Goal: Check status: Check status

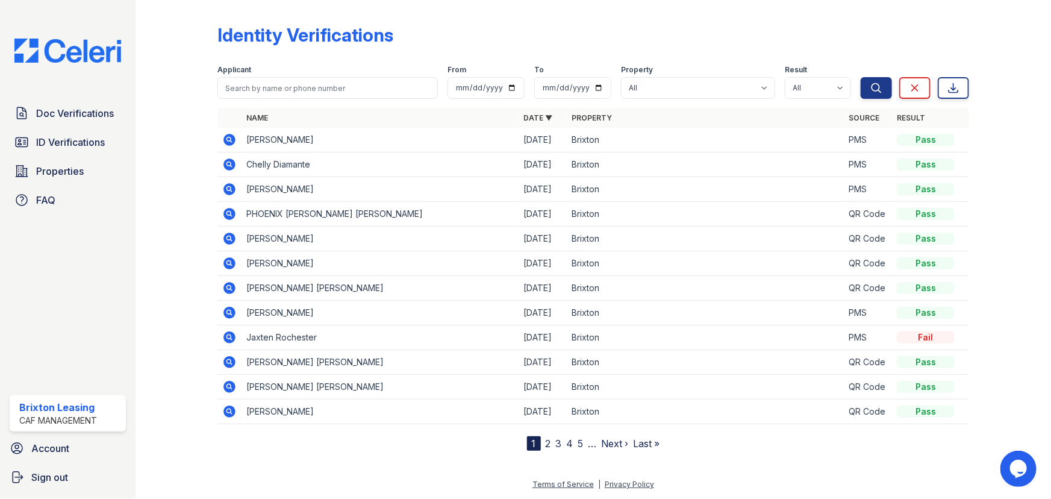
click at [231, 170] on icon at bounding box center [229, 164] width 14 height 14
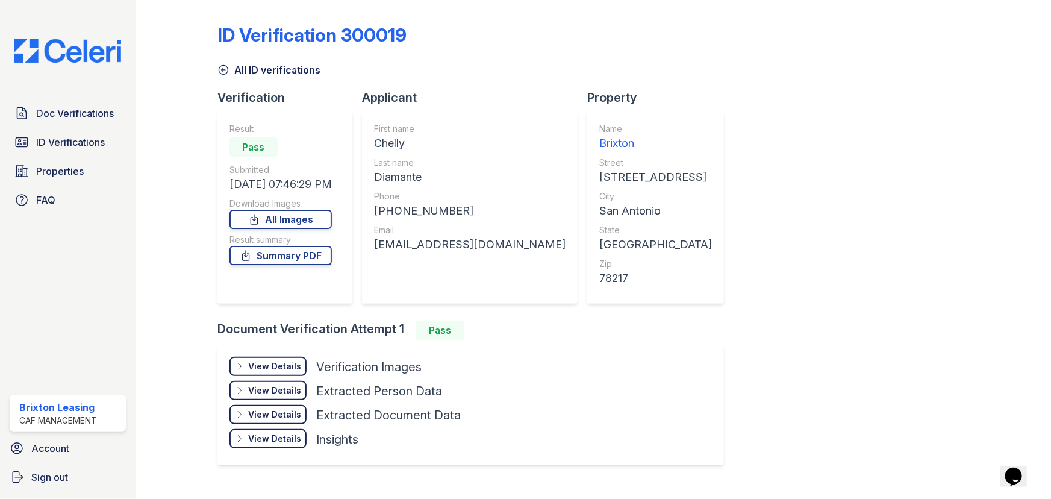
click at [295, 369] on div "View Details" at bounding box center [274, 366] width 53 height 12
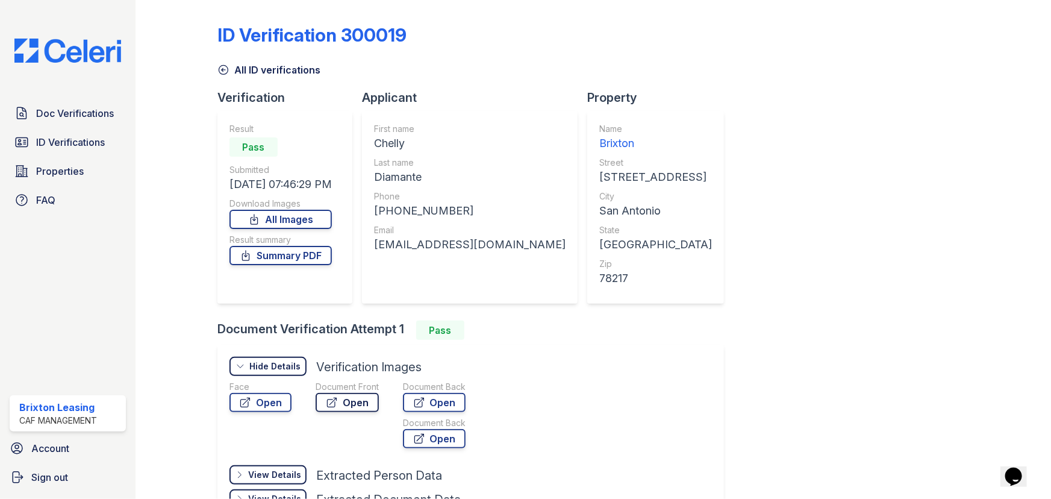
click at [367, 409] on link "Open" at bounding box center [347, 402] width 63 height 19
click at [67, 123] on link "Doc Verifications" at bounding box center [68, 113] width 116 height 24
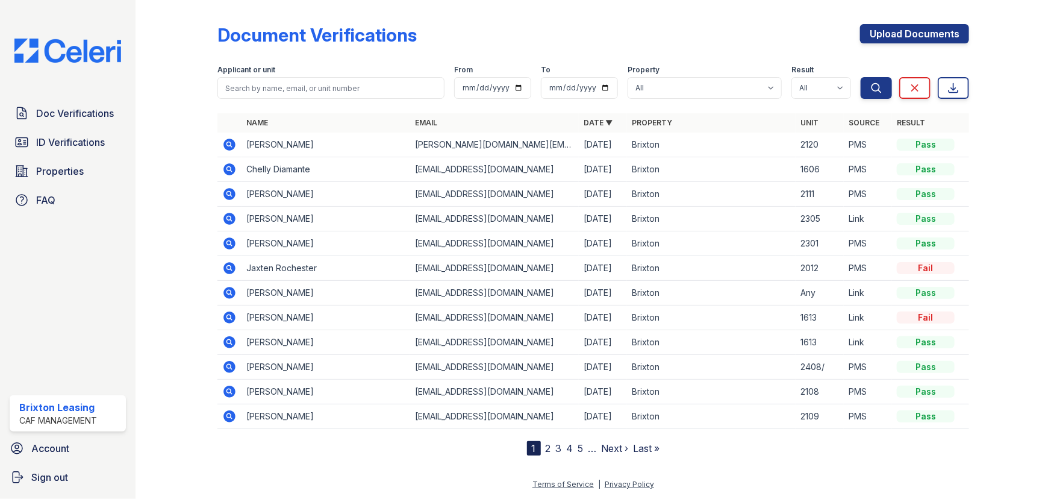
click at [226, 171] on icon at bounding box center [229, 169] width 12 height 12
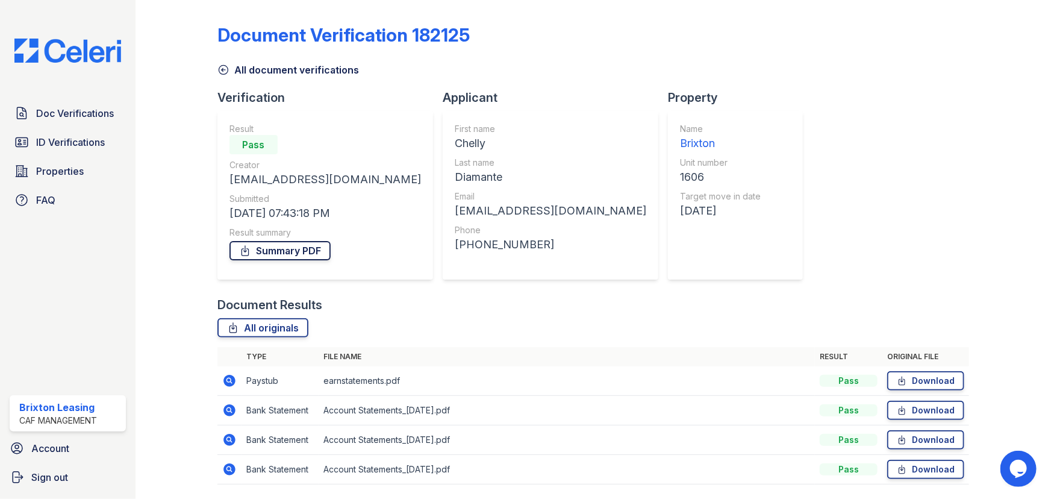
click at [267, 258] on link "Summary PDF" at bounding box center [279, 250] width 101 height 19
